Goal: Information Seeking & Learning: Check status

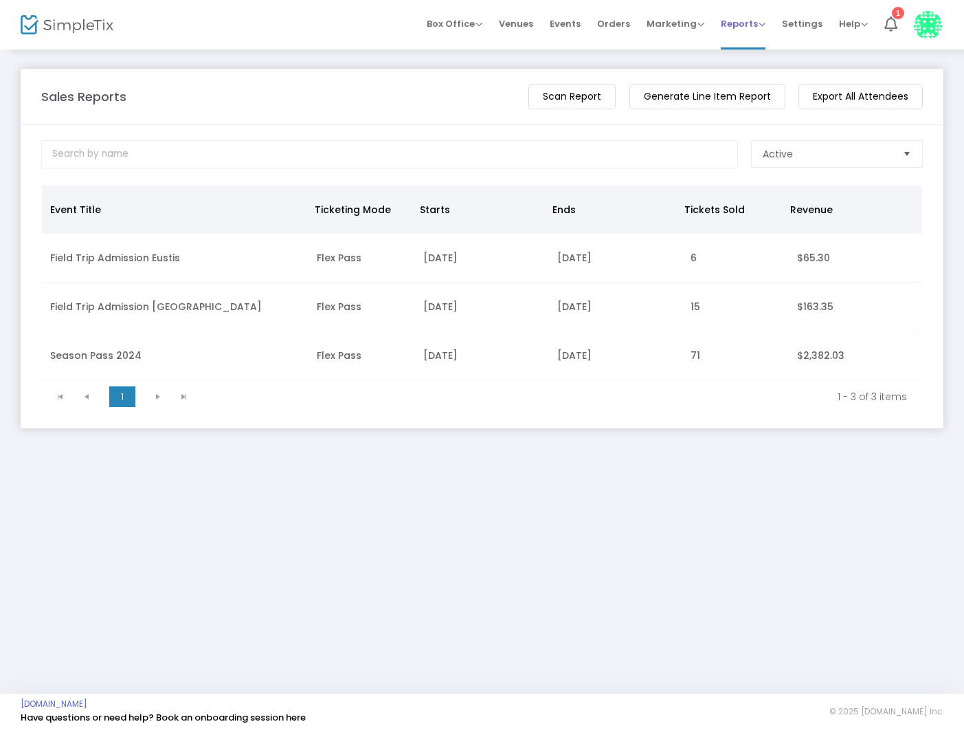
click at [756, 25] on span "Reports" at bounding box center [743, 23] width 45 height 13
click at [758, 39] on li "Analytics" at bounding box center [765, 46] width 89 height 27
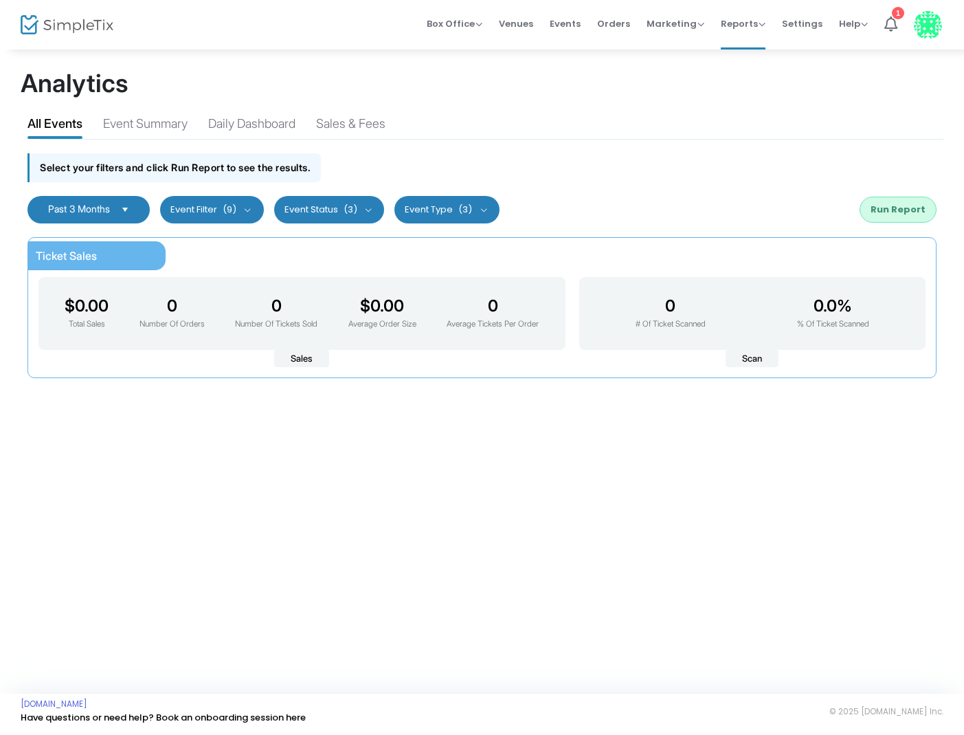
click at [252, 197] on button "Event Filter (9)" at bounding box center [212, 209] width 104 height 27
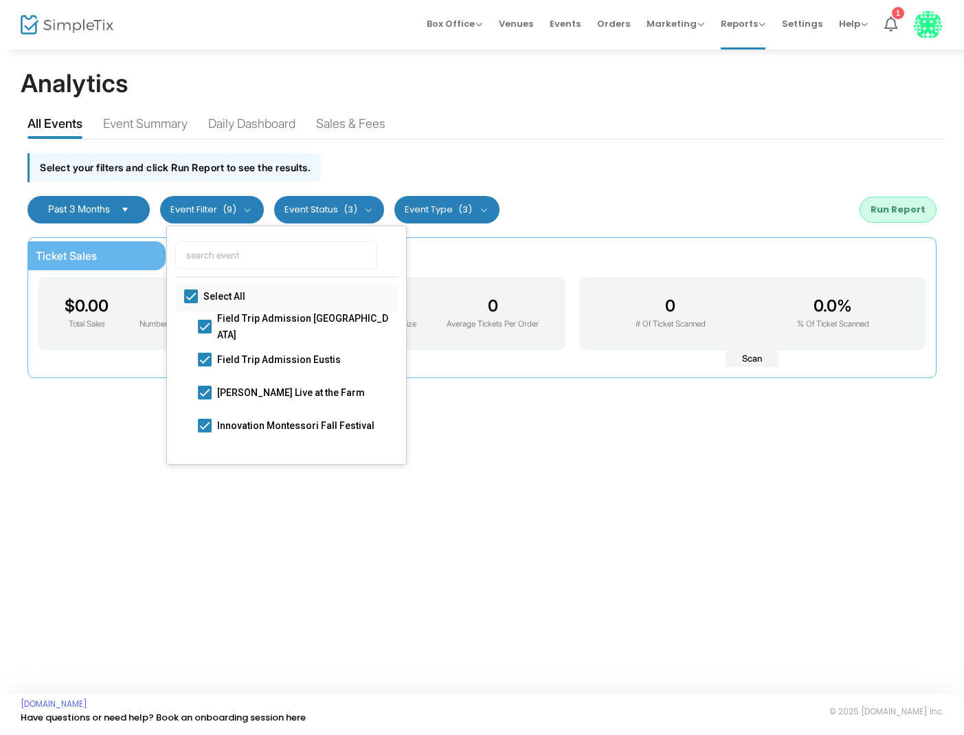
click at [194, 295] on span at bounding box center [191, 296] width 14 height 14
click at [191, 303] on input "Select All" at bounding box center [190, 303] width 1 height 1
checkbox input "false"
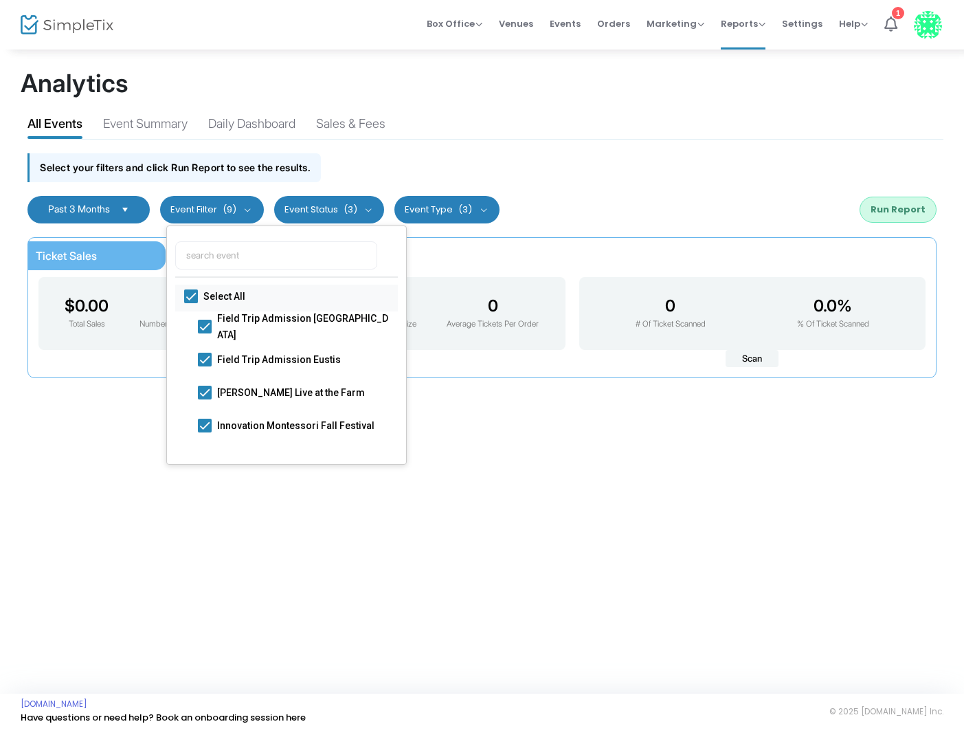
checkbox input "false"
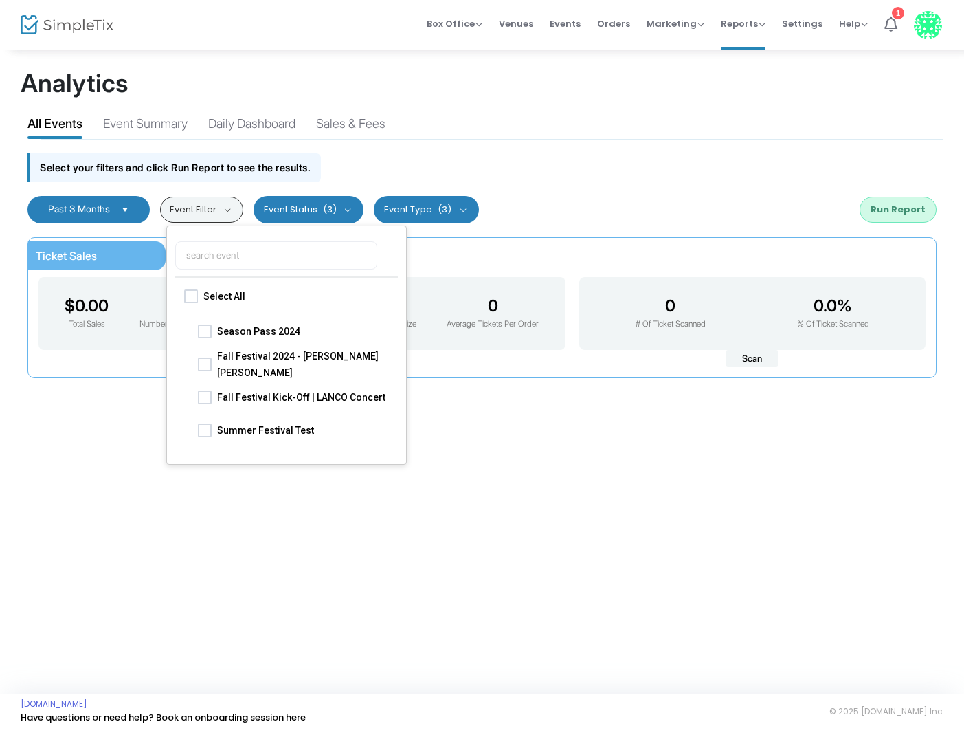
scroll to position [130, 0]
click at [205, 363] on span at bounding box center [205, 361] width 14 height 14
click at [205, 368] on input "Fall Festival 2024 - [PERSON_NAME] [PERSON_NAME]" at bounding box center [204, 368] width 1 height 1
checkbox input "true"
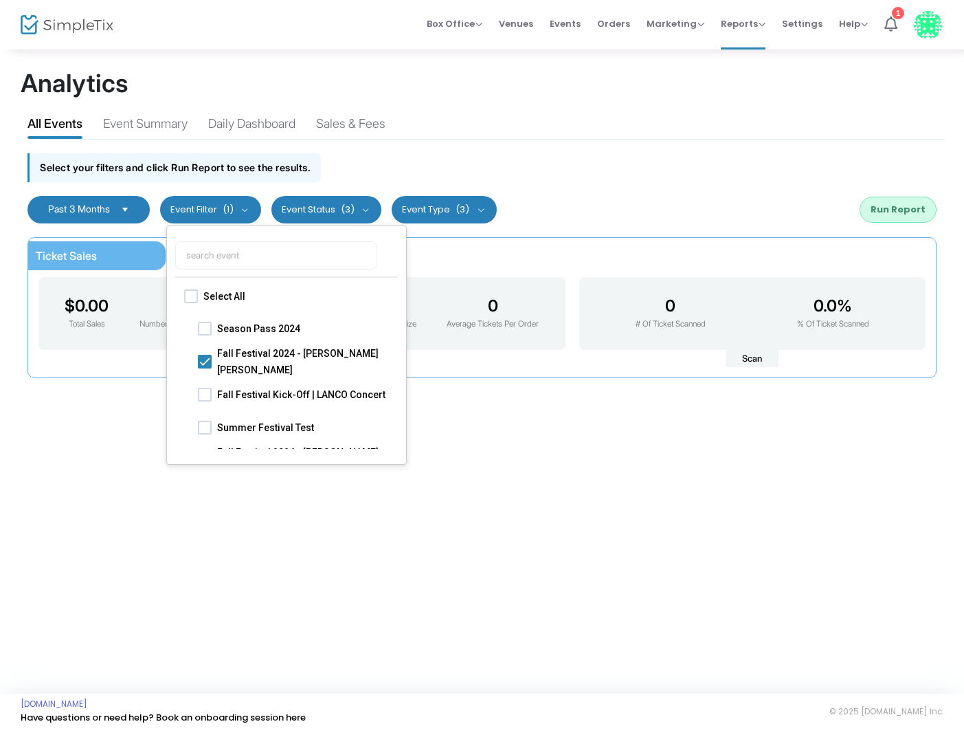
click at [348, 220] on button "Event Status (3)" at bounding box center [326, 209] width 111 height 27
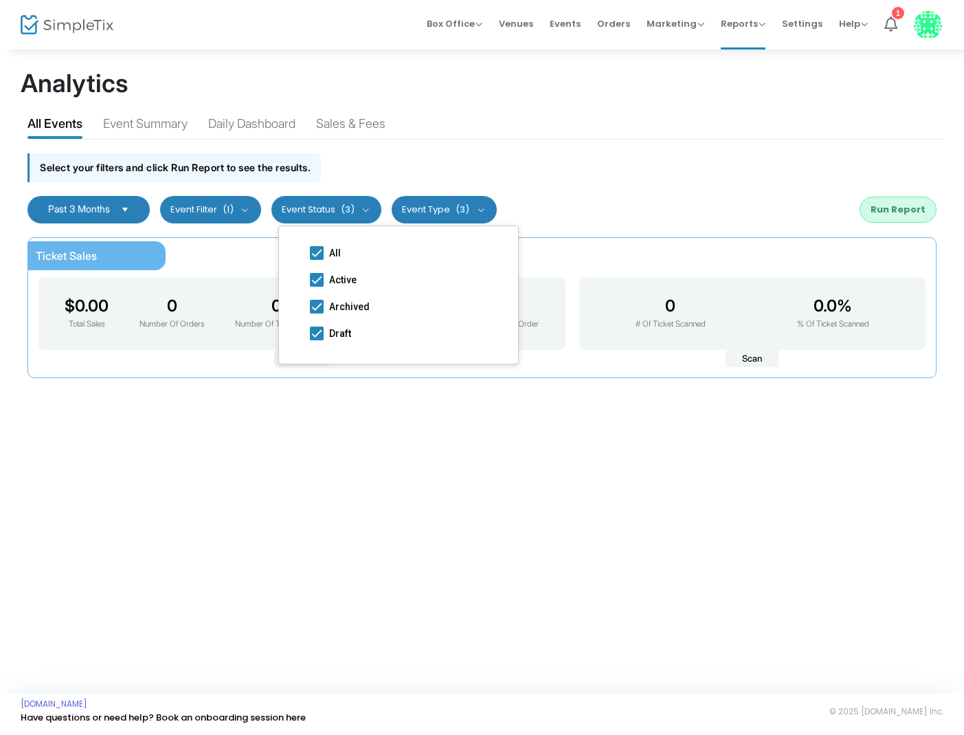
click at [126, 210] on span "Select" at bounding box center [125, 209] width 23 height 23
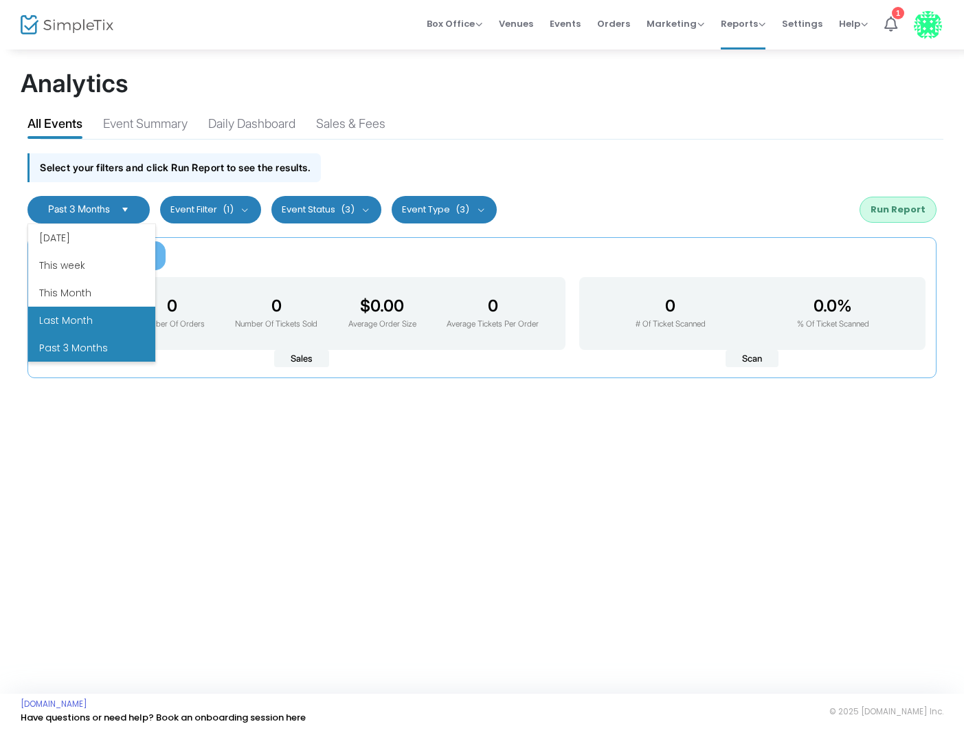
scroll to position [165, 0]
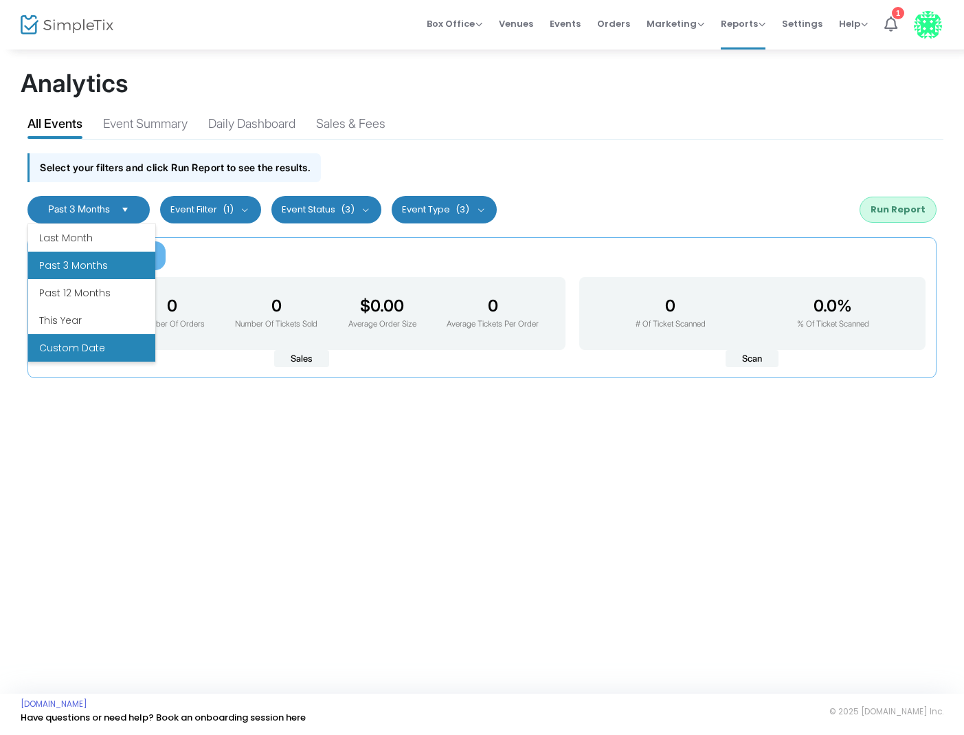
click at [87, 349] on li "Custom Date" at bounding box center [91, 347] width 127 height 27
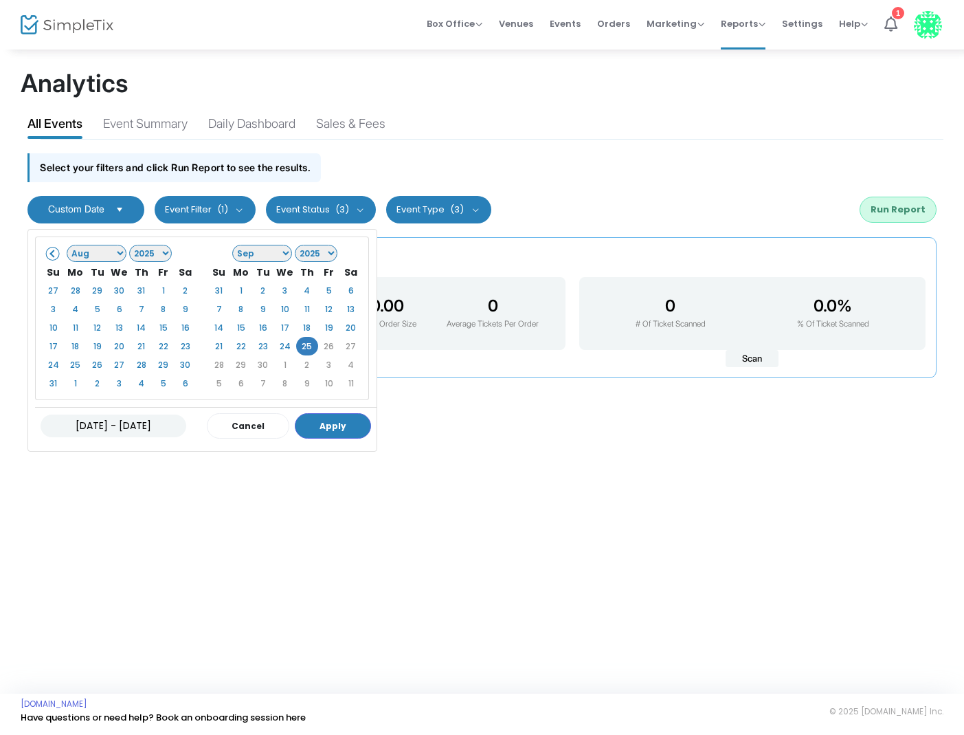
click at [55, 251] on span at bounding box center [53, 253] width 8 height 8
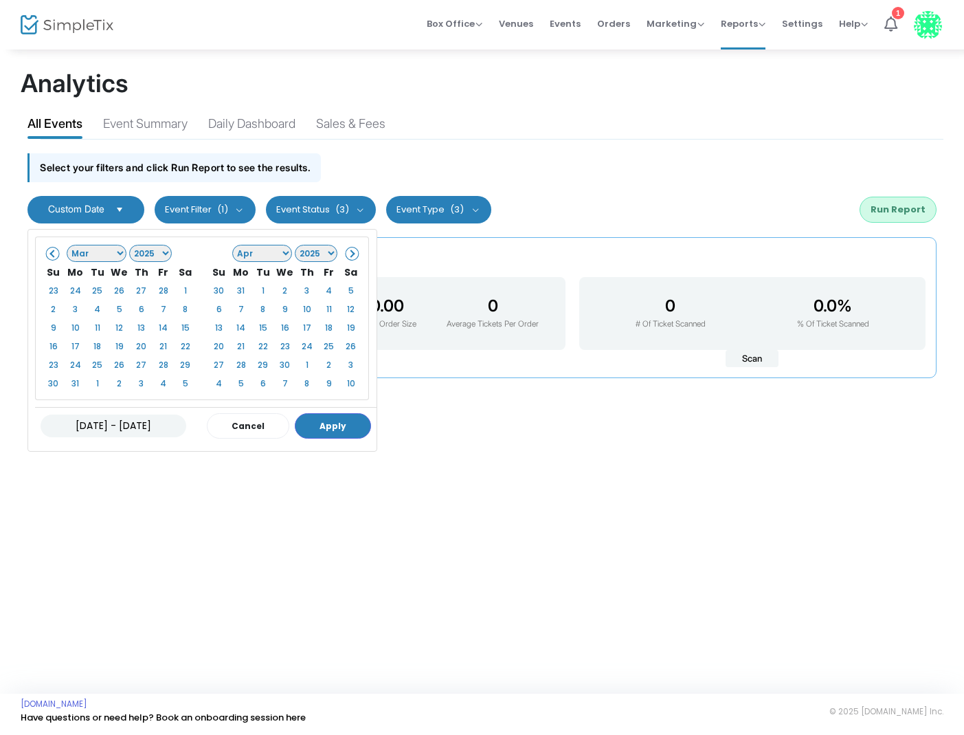
click at [55, 251] on span at bounding box center [53, 253] width 8 height 8
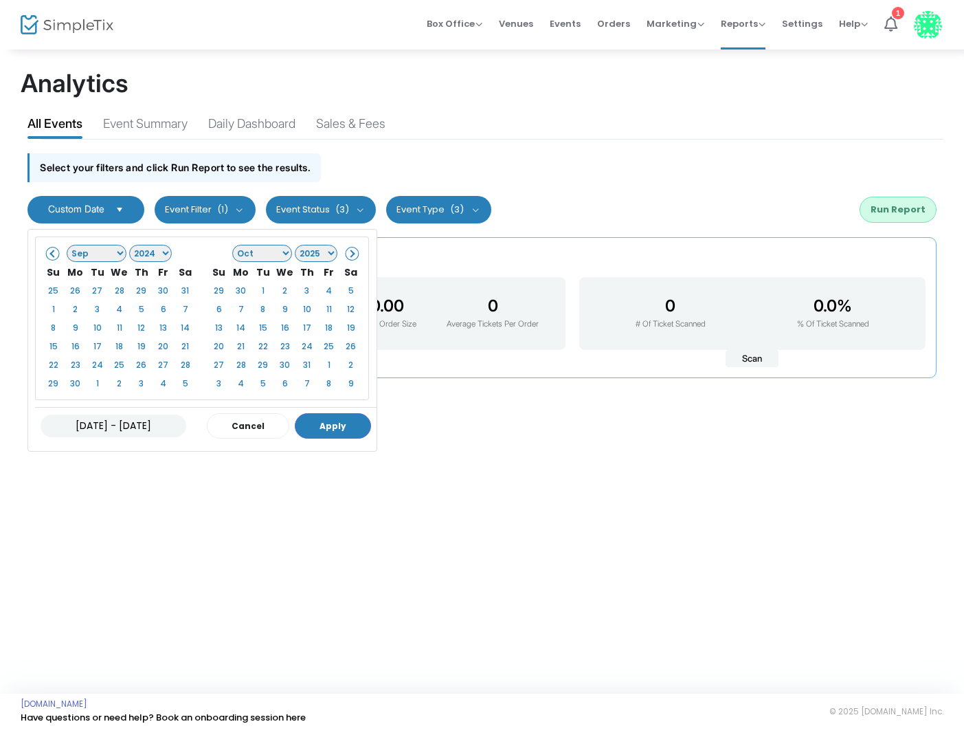
click at [55, 251] on span at bounding box center [53, 253] width 8 height 8
click at [354, 249] on span at bounding box center [351, 253] width 8 height 8
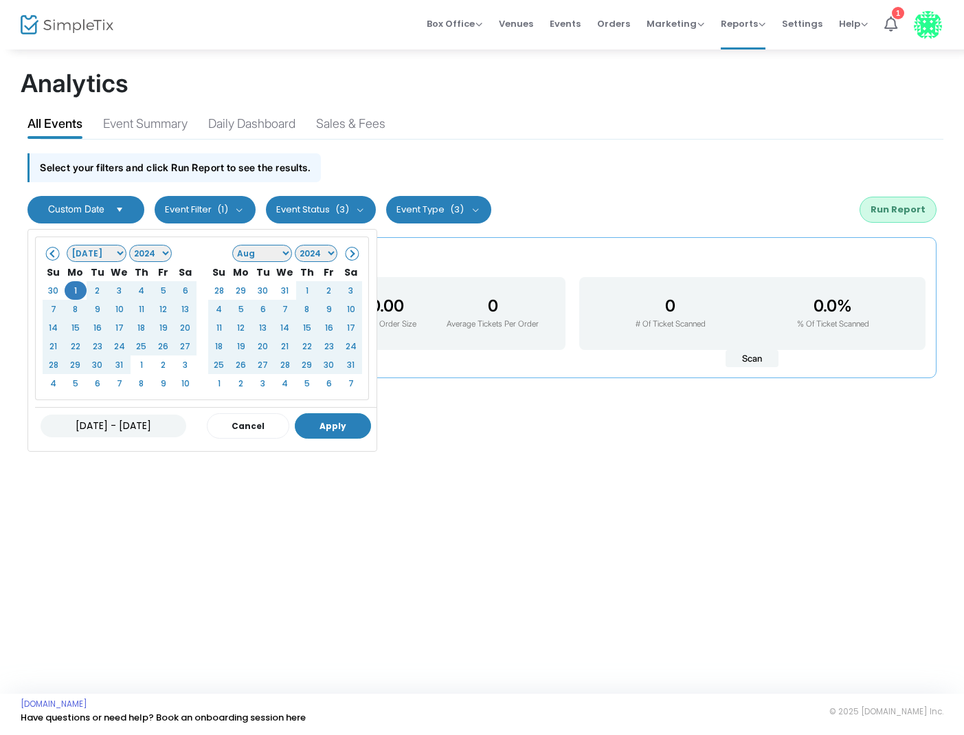
click at [327, 417] on button "Apply" at bounding box center [333, 425] width 76 height 25
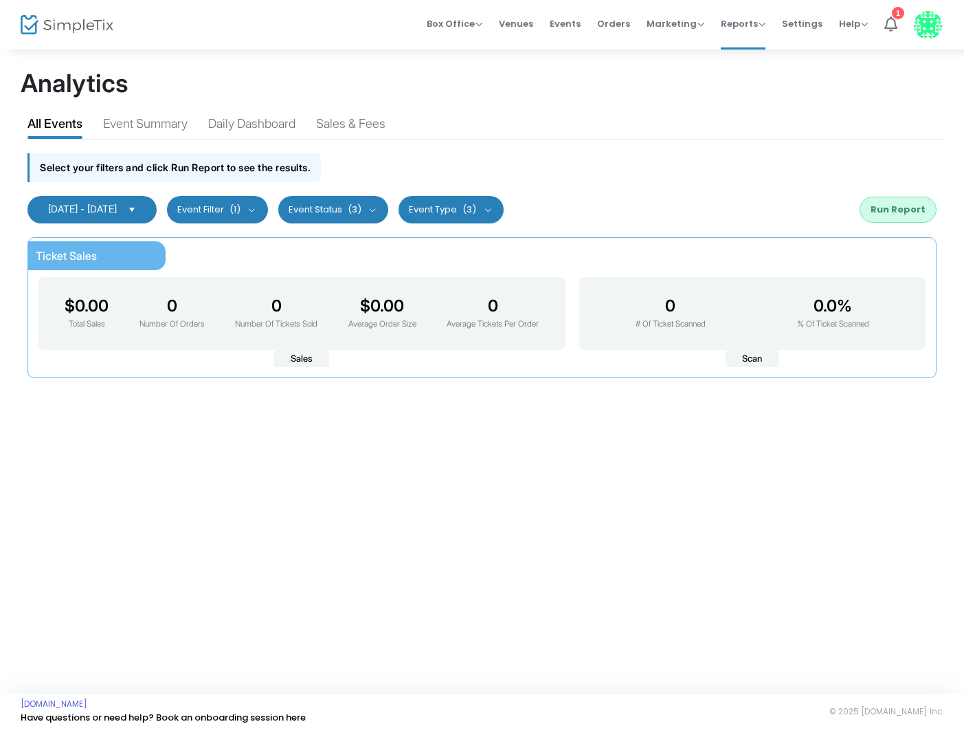
click at [888, 216] on button "Run Report" at bounding box center [898, 210] width 77 height 26
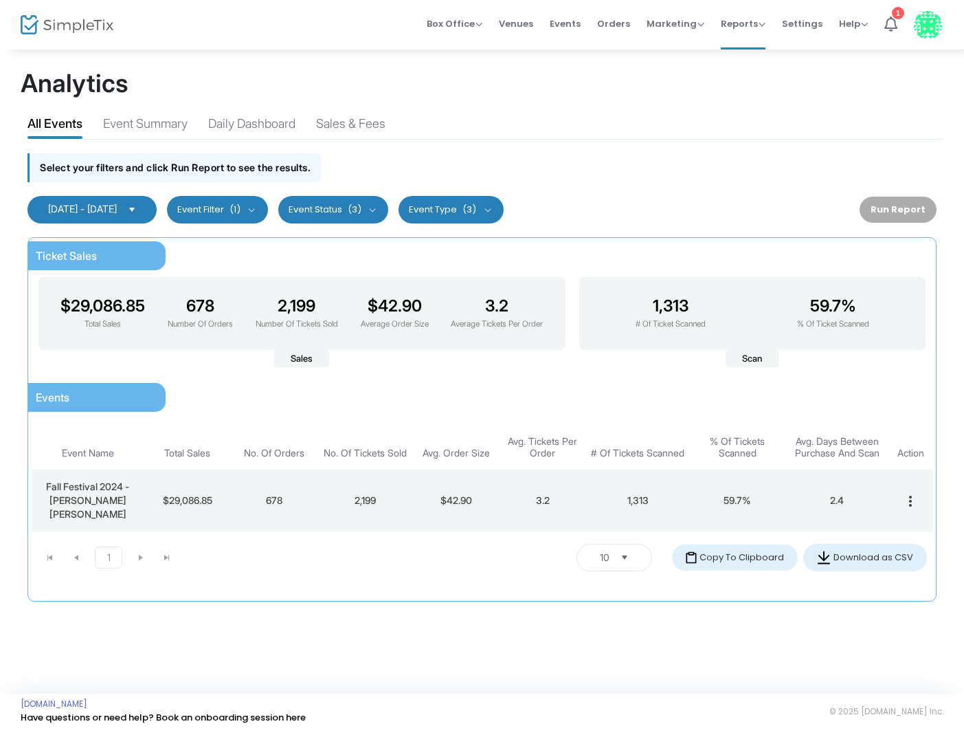
click at [144, 209] on span "Select" at bounding box center [132, 209] width 23 height 23
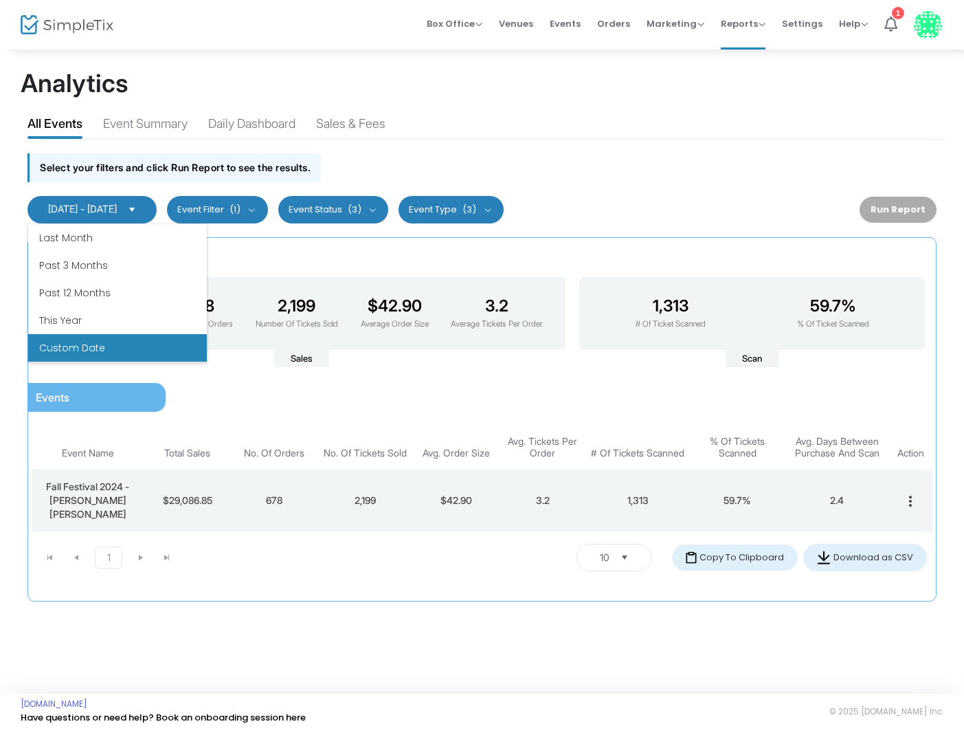
click at [91, 347] on li "Custom Date" at bounding box center [117, 347] width 179 height 27
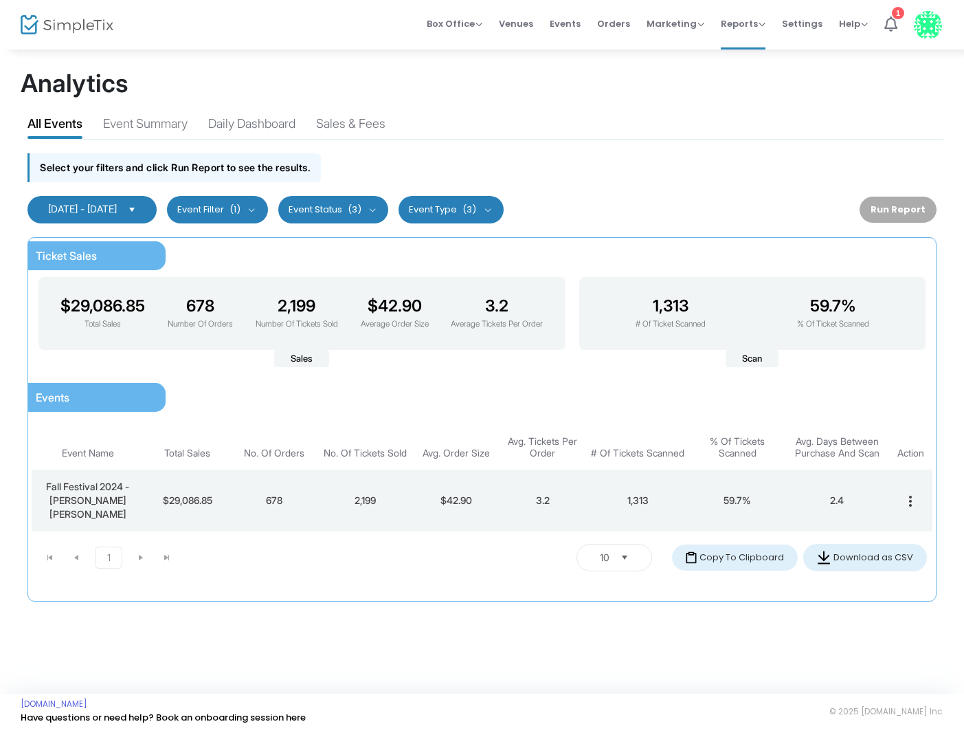
click at [117, 209] on span "[DATE] - [DATE]" at bounding box center [82, 209] width 69 height 12
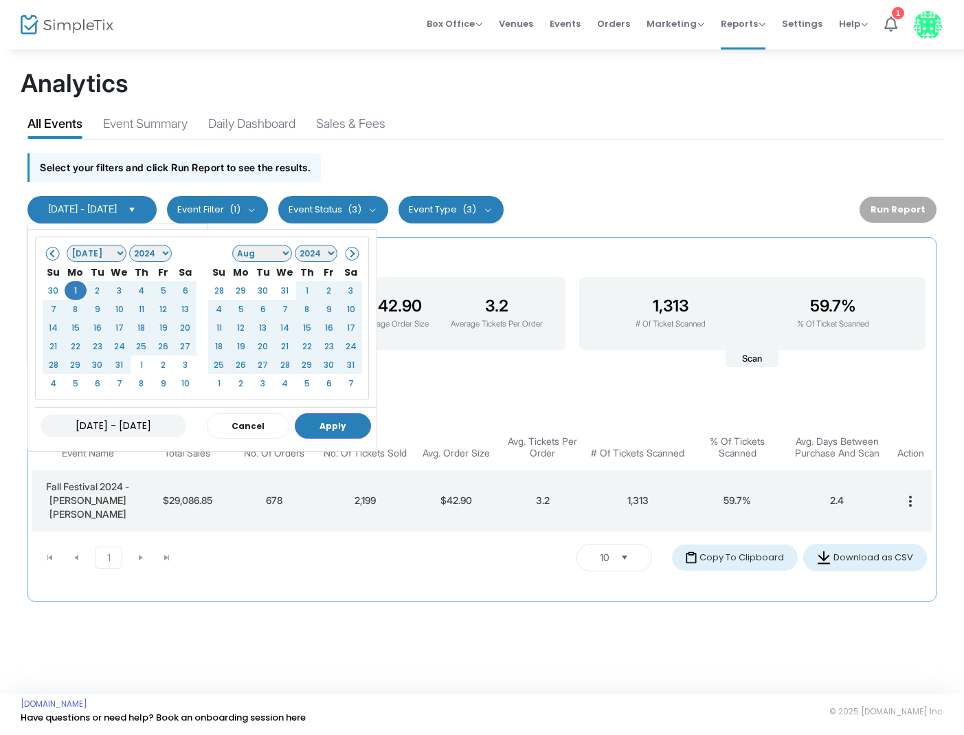
click at [356, 247] on th at bounding box center [351, 252] width 22 height 19
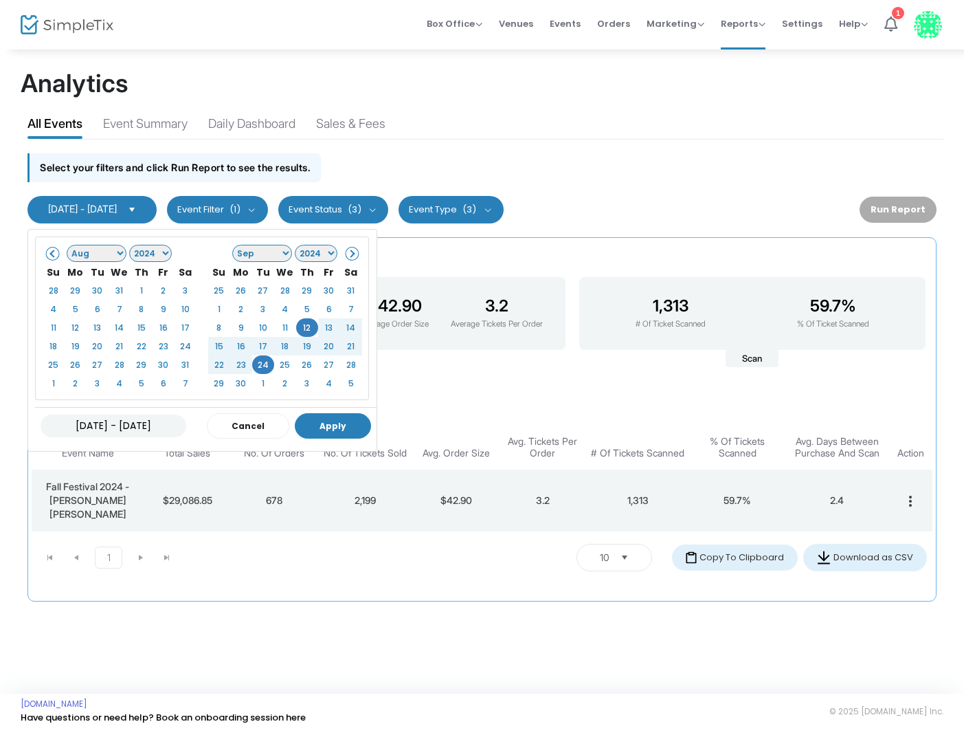
click at [336, 423] on button "Apply" at bounding box center [333, 425] width 76 height 25
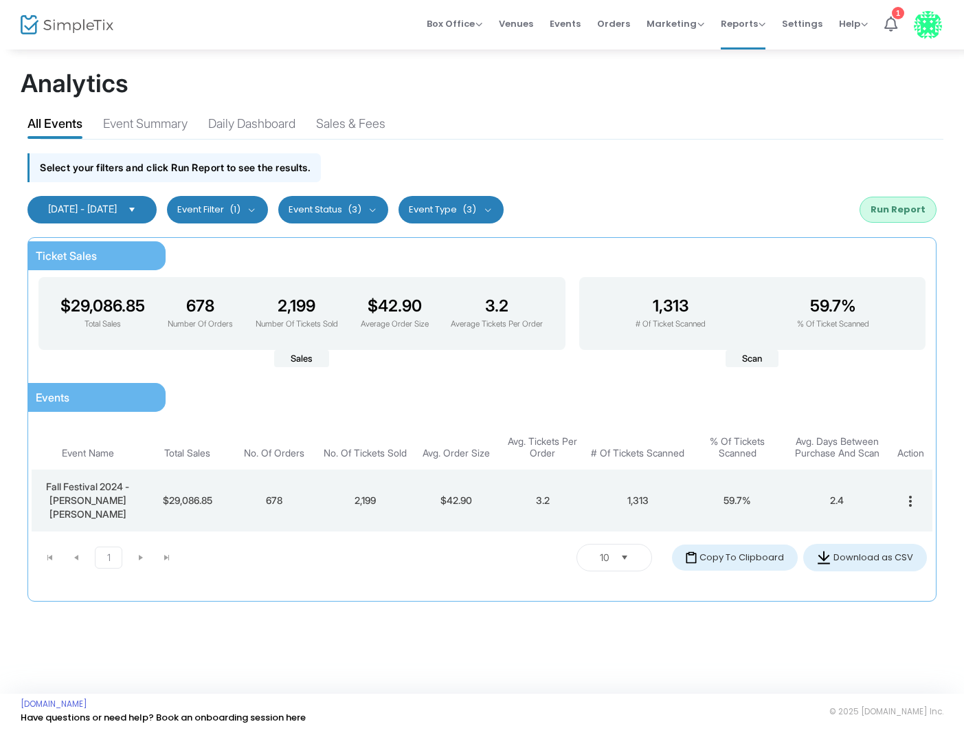
click at [880, 209] on button "Run Report" at bounding box center [898, 210] width 77 height 26
